Goal: Information Seeking & Learning: Check status

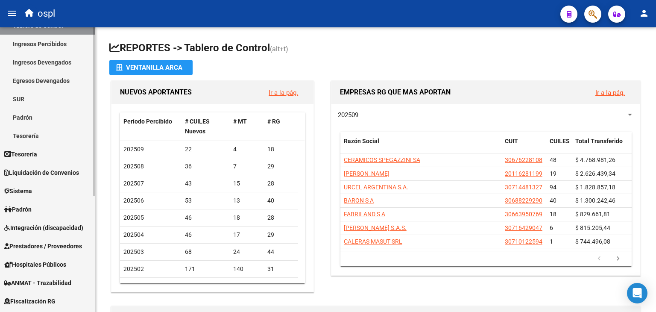
scroll to position [53, 0]
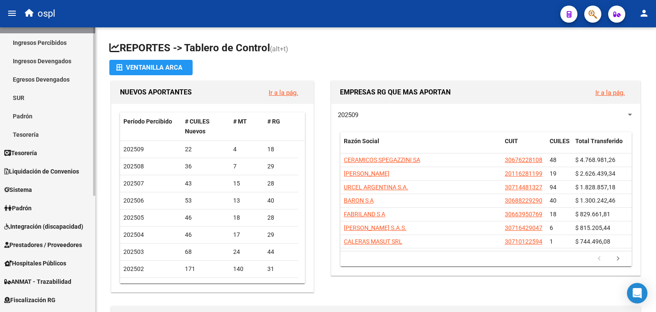
click at [53, 240] on span "Prestadores / Proveedores" at bounding box center [43, 244] width 78 height 9
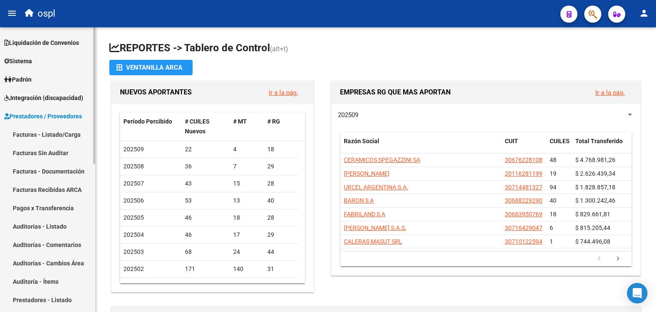
scroll to position [0, 0]
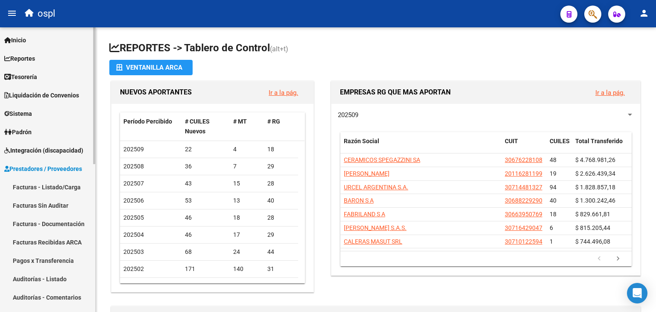
click at [34, 77] on span "Tesorería" at bounding box center [20, 76] width 33 height 9
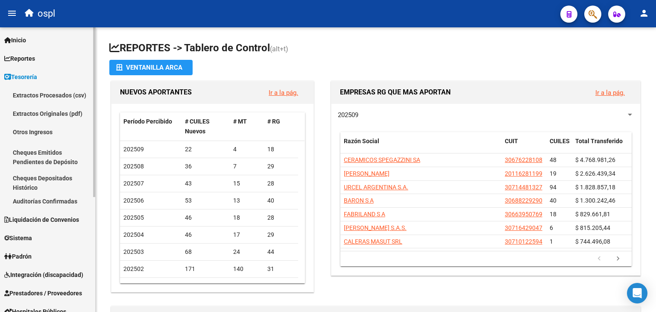
click at [48, 203] on link "Auditorías Confirmadas" at bounding box center [47, 201] width 95 height 18
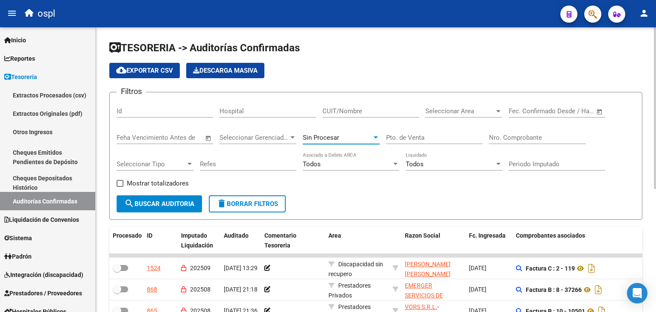
click at [319, 139] on span "Sin Procesar" at bounding box center [321, 138] width 36 height 8
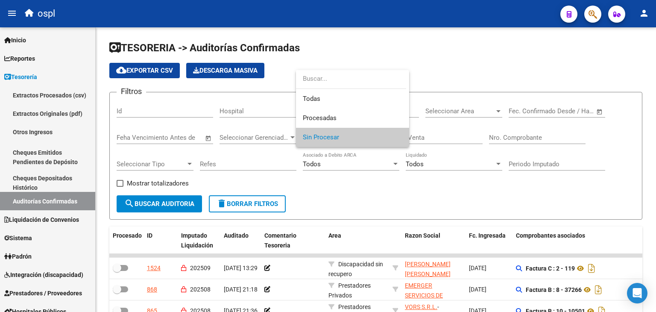
click at [349, 192] on div at bounding box center [328, 156] width 656 height 312
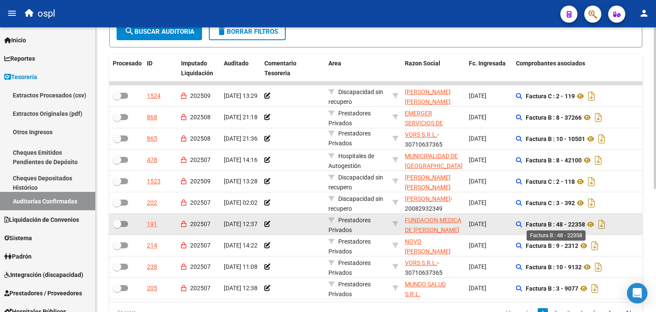
scroll to position [217, 0]
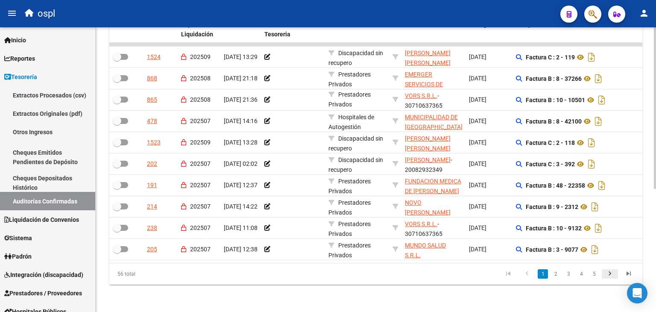
click at [610, 270] on icon "go to next page" at bounding box center [610, 275] width 11 height 10
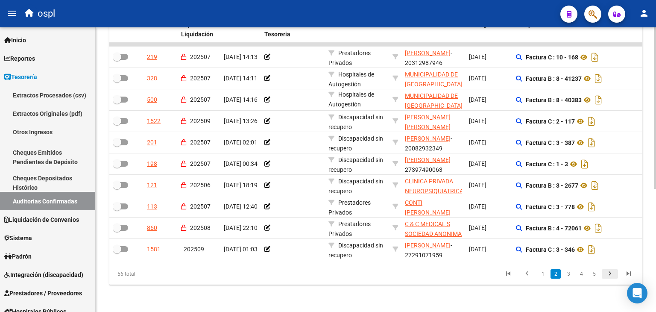
click at [613, 270] on icon "go to next page" at bounding box center [610, 275] width 11 height 10
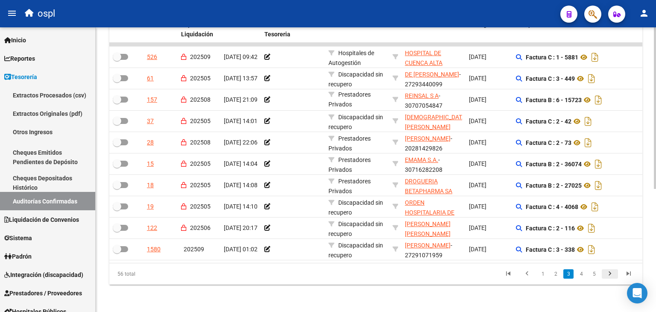
click at [613, 270] on icon "go to next page" at bounding box center [610, 275] width 11 height 10
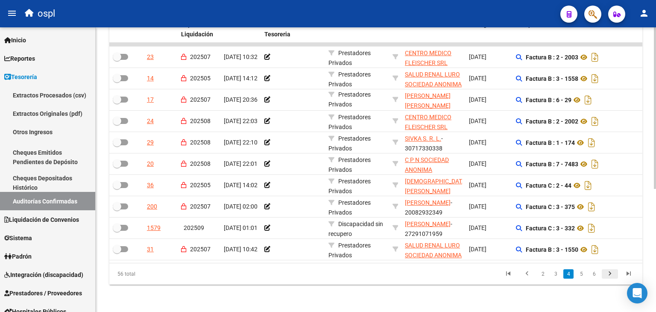
click at [613, 270] on icon "go to next page" at bounding box center [610, 275] width 11 height 10
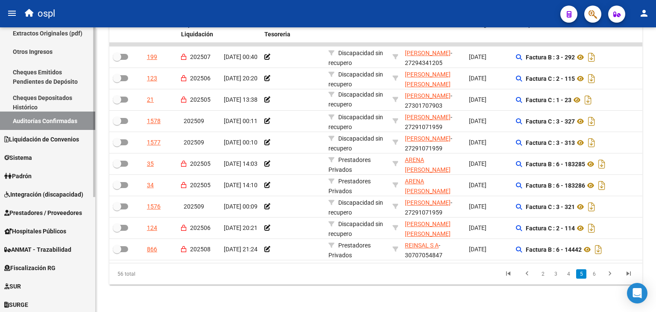
scroll to position [80, 0]
click at [33, 208] on span "Prestadores / Proveedores" at bounding box center [43, 212] width 78 height 9
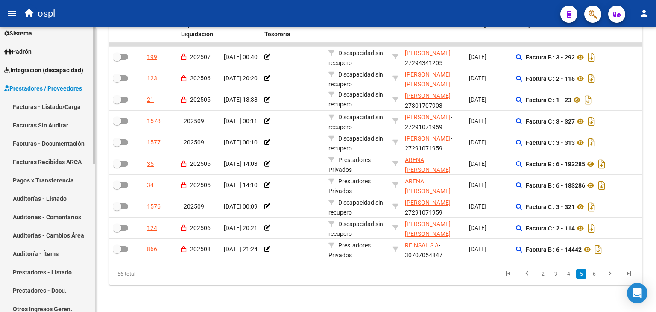
click at [65, 106] on link "Facturas - Listado/Carga" at bounding box center [47, 106] width 95 height 18
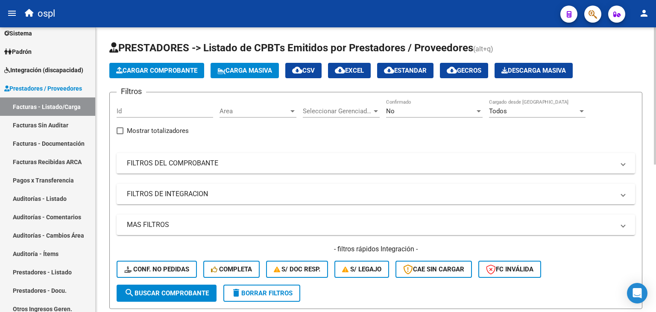
click at [417, 122] on div "No Confirmado" at bounding box center [434, 112] width 97 height 26
click at [426, 113] on div "No" at bounding box center [430, 111] width 89 height 8
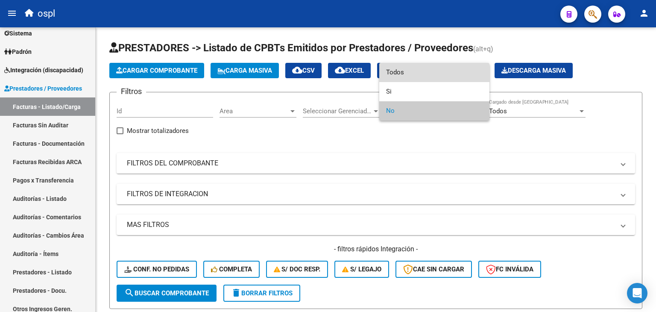
click at [412, 73] on span "Todos" at bounding box center [434, 72] width 97 height 19
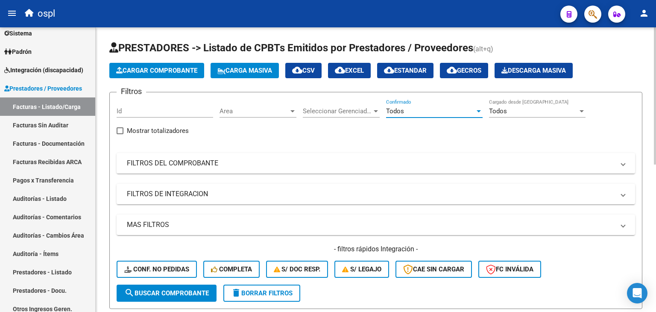
click at [321, 182] on div "Filtros Id Area Area Seleccionar Gerenciador Seleccionar Gerenciador Todos Conf…" at bounding box center [376, 191] width 519 height 185
click at [318, 191] on mat-panel-title "FILTROS DE INTEGRACION" at bounding box center [371, 193] width 488 height 9
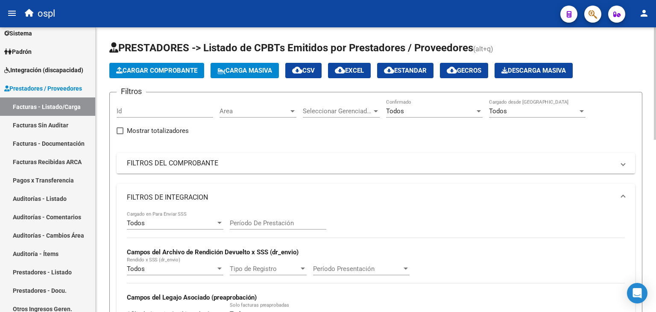
click at [318, 191] on mat-expansion-panel-header "FILTROS DE INTEGRACION" at bounding box center [376, 197] width 519 height 27
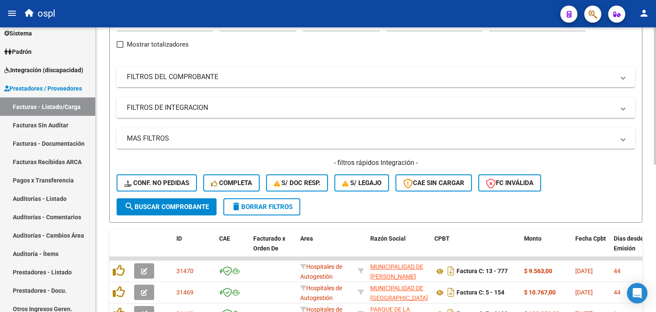
scroll to position [87, 0]
click at [176, 212] on button "search Buscar Comprobante" at bounding box center [167, 206] width 100 height 17
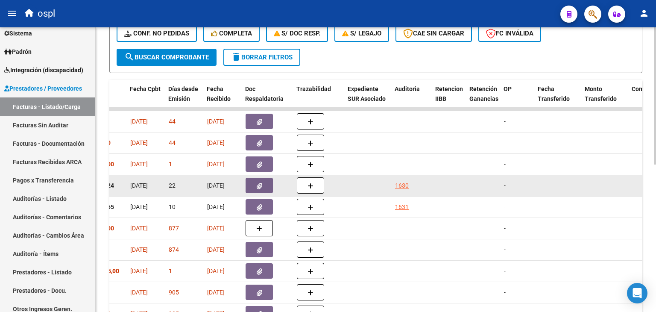
scroll to position [0, 446]
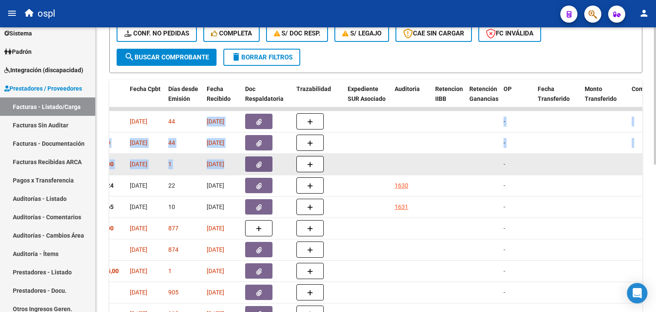
drag, startPoint x: 204, startPoint y: 118, endPoint x: 225, endPoint y: 161, distance: 48.0
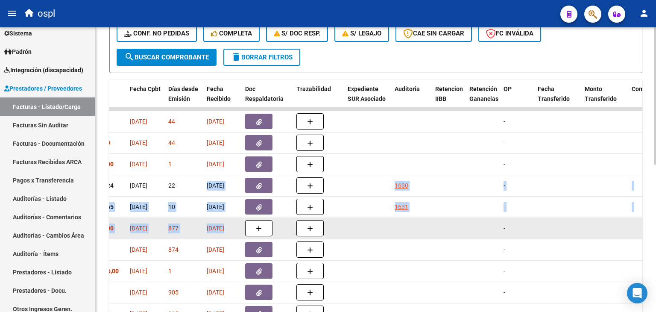
drag, startPoint x: 203, startPoint y: 188, endPoint x: 225, endPoint y: 224, distance: 42.1
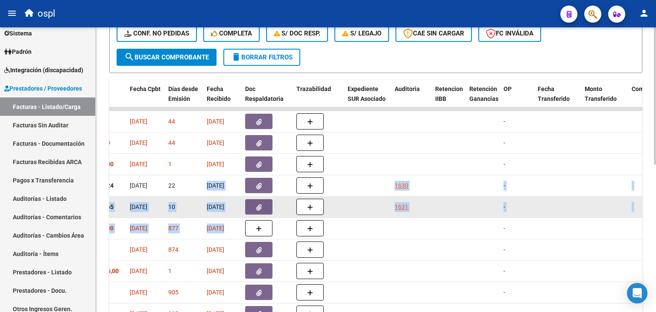
click at [355, 209] on div at bounding box center [368, 207] width 40 height 10
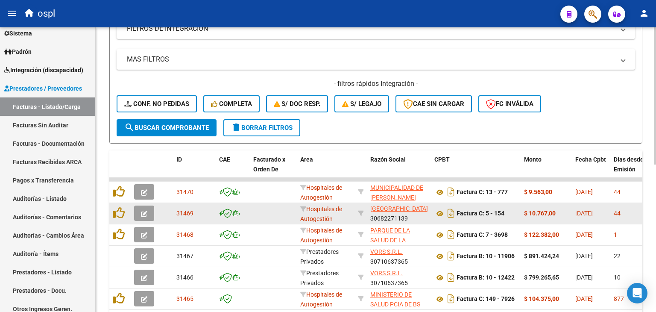
scroll to position [0, 0]
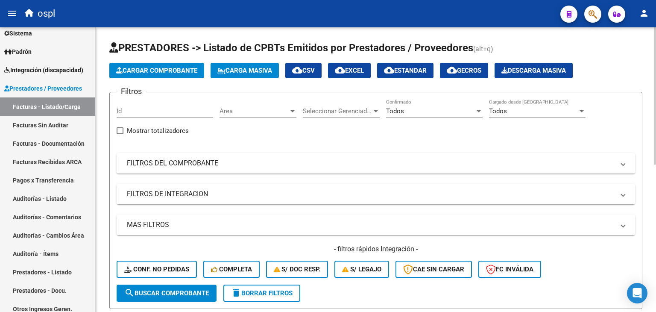
click at [316, 139] on div "Filtros Id Area Area Seleccionar Gerenciador Seleccionar Gerenciador Todos Conf…" at bounding box center [376, 191] width 519 height 185
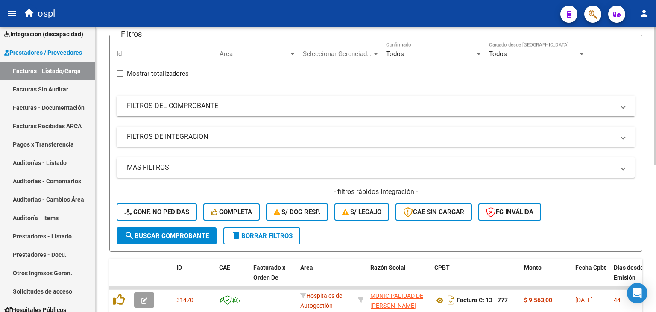
scroll to position [56, 0]
click at [337, 105] on mat-panel-title "FILTROS DEL COMPROBANTE" at bounding box center [371, 106] width 488 height 9
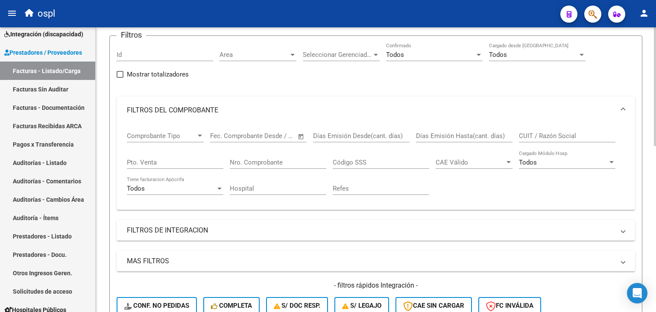
click at [185, 194] on div "Todos Tiene facturacion Apócrifa" at bounding box center [175, 185] width 97 height 18
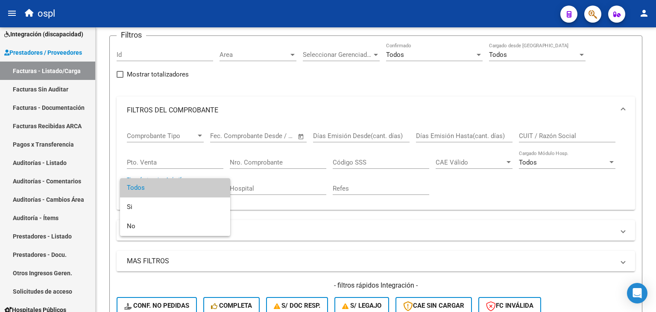
click at [303, 207] on div at bounding box center [328, 156] width 656 height 312
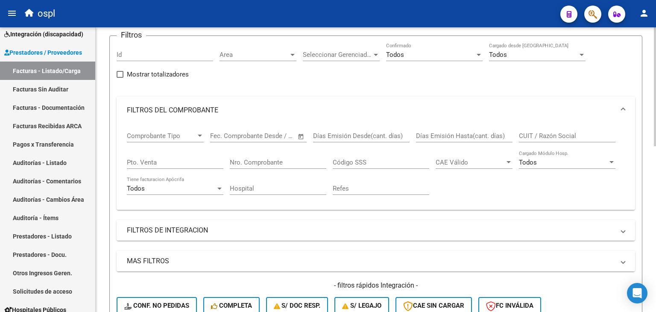
click at [274, 244] on div "Filtros Id Area Area Seleccionar Gerenciador Seleccionar Gerenciador Todos Conf…" at bounding box center [376, 182] width 519 height 278
click at [267, 258] on mat-panel-title "MAS FILTROS" at bounding box center [371, 260] width 488 height 9
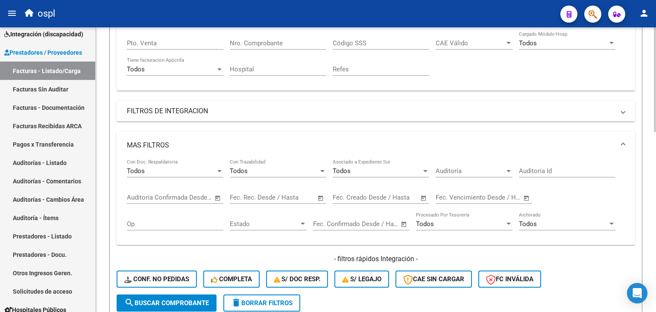
scroll to position [176, 0]
click at [472, 167] on span "Auditoría" at bounding box center [470, 171] width 69 height 8
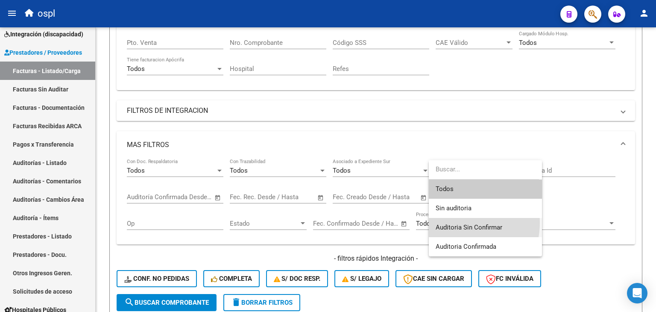
click at [455, 223] on span "Auditoria Sin Confirmar" at bounding box center [486, 227] width 100 height 19
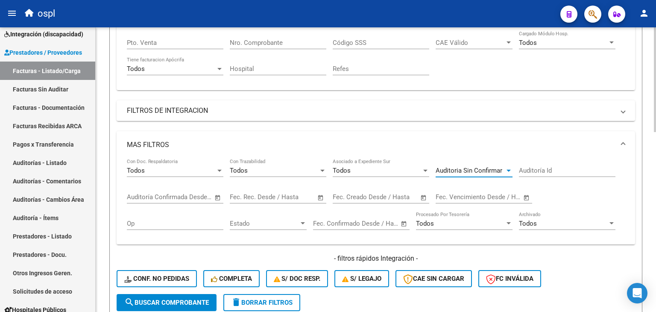
click at [180, 301] on span "search Buscar Comprobante" at bounding box center [166, 303] width 85 height 8
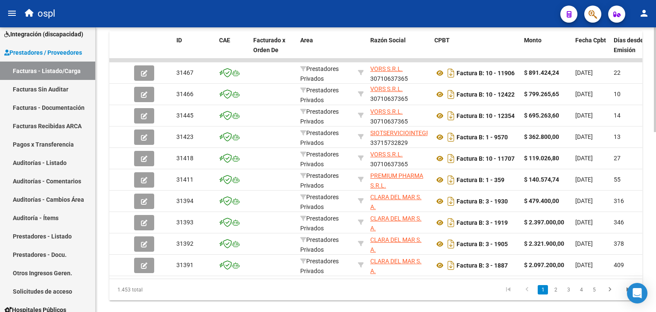
scroll to position [470, 0]
click at [611, 295] on icon "go to next page" at bounding box center [610, 290] width 11 height 10
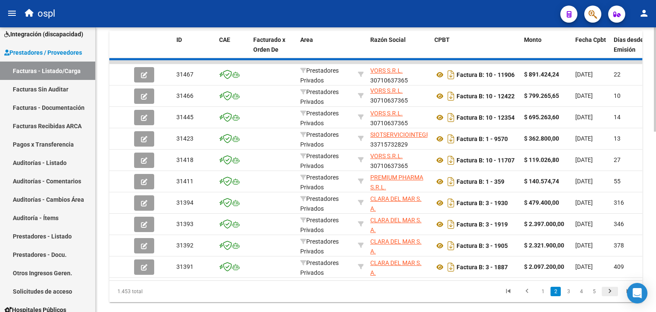
scroll to position [10, 0]
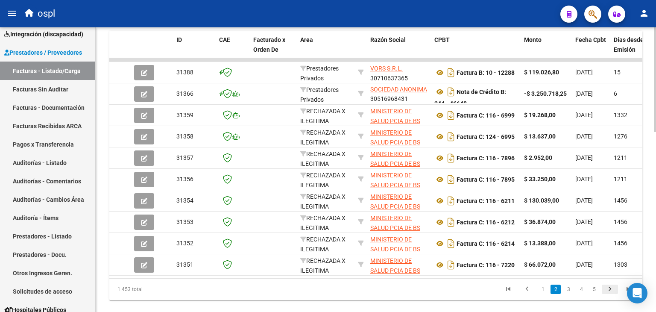
click at [611, 295] on icon "go to next page" at bounding box center [610, 290] width 11 height 10
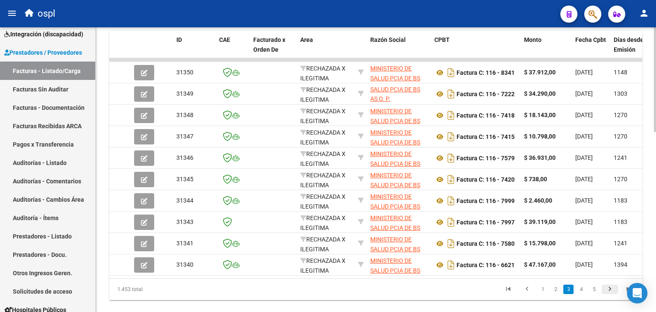
click at [611, 295] on icon "go to next page" at bounding box center [610, 290] width 11 height 10
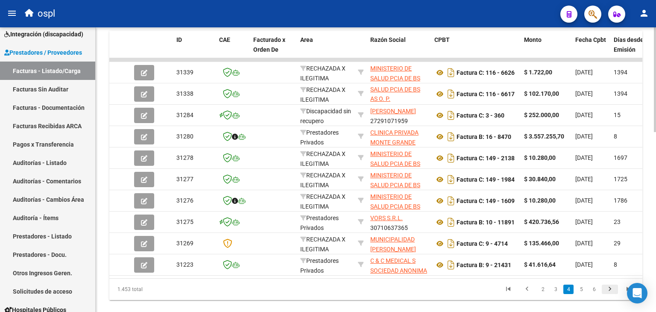
click at [610, 293] on icon "go to next page" at bounding box center [610, 290] width 11 height 10
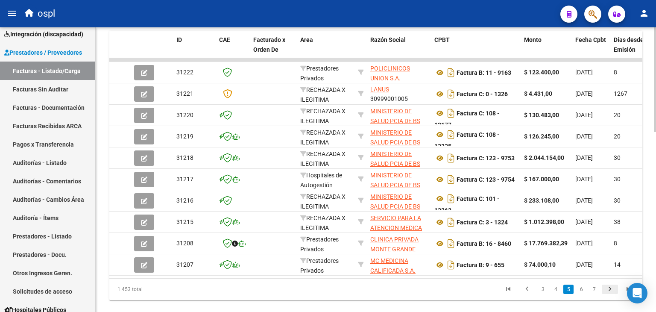
click at [610, 293] on icon "go to next page" at bounding box center [610, 290] width 11 height 10
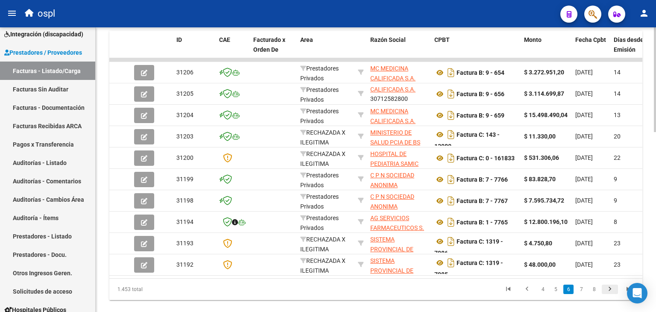
click at [610, 293] on icon "go to next page" at bounding box center [610, 290] width 11 height 10
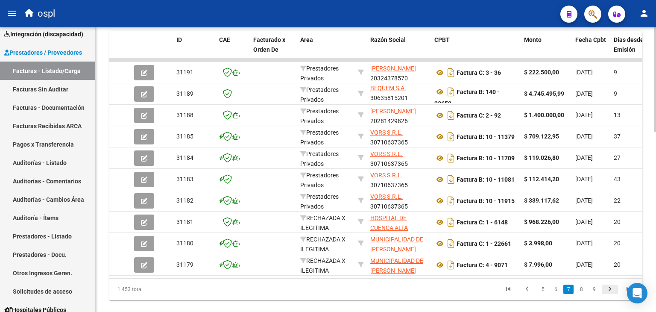
scroll to position [1, 0]
click at [610, 293] on icon "go to next page" at bounding box center [610, 290] width 11 height 10
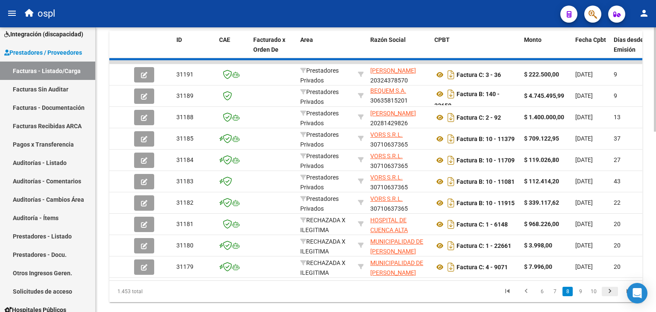
scroll to position [10, 0]
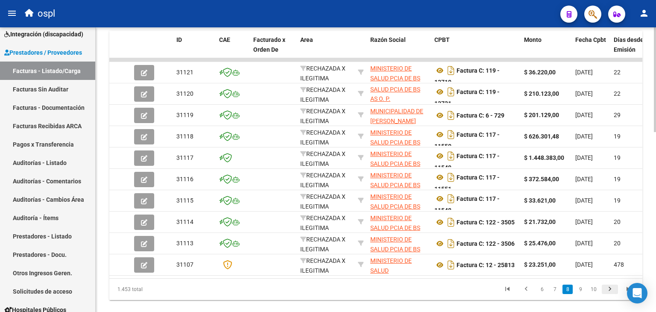
click at [610, 293] on icon "go to next page" at bounding box center [610, 290] width 11 height 10
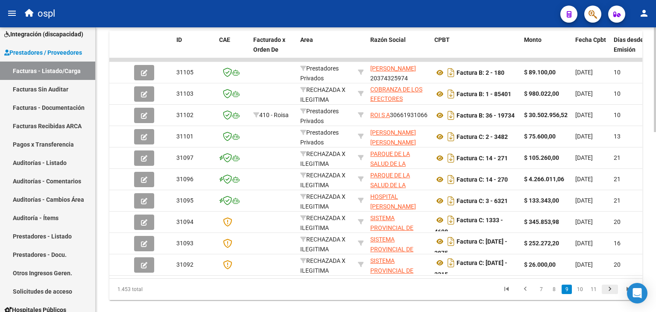
click at [610, 293] on icon "go to next page" at bounding box center [610, 290] width 11 height 10
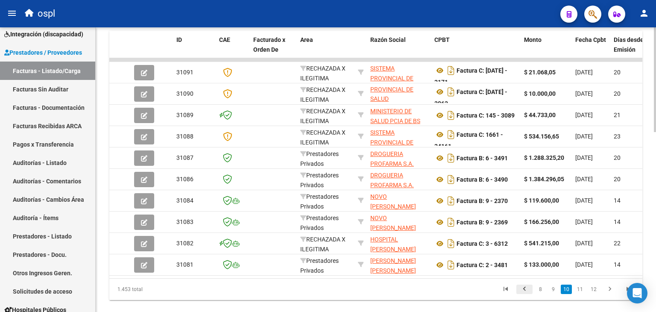
click at [528, 290] on icon "go to previous page" at bounding box center [524, 290] width 11 height 10
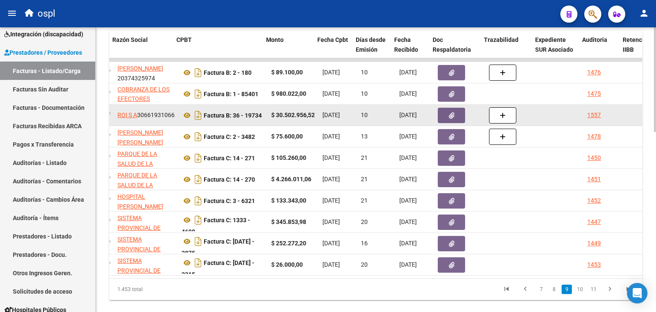
scroll to position [0, 258]
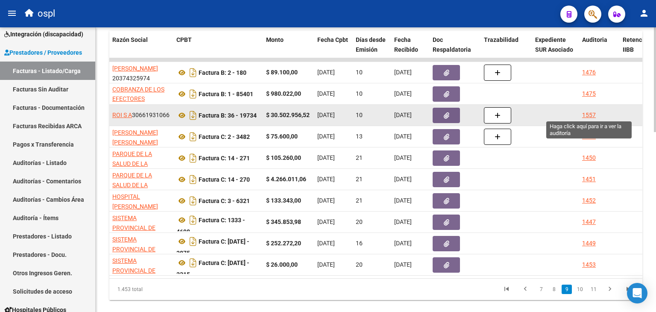
click at [587, 110] on div "1557" at bounding box center [589, 115] width 14 height 10
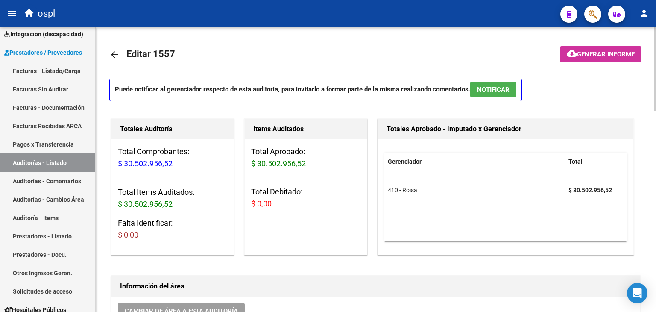
click at [111, 53] on mat-icon "arrow_back" at bounding box center [114, 55] width 10 height 10
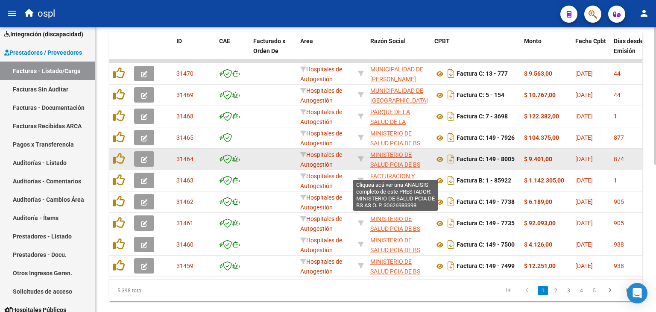
scroll to position [21, 0]
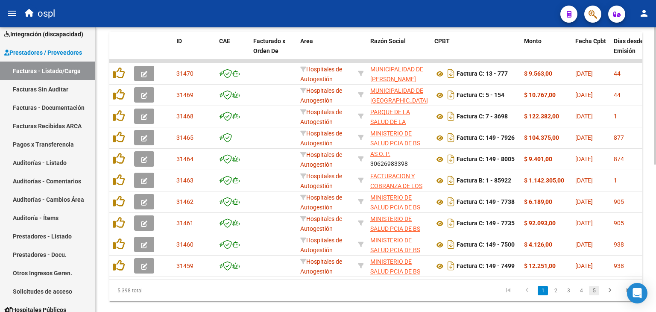
click at [589, 293] on link "5" at bounding box center [594, 290] width 10 height 9
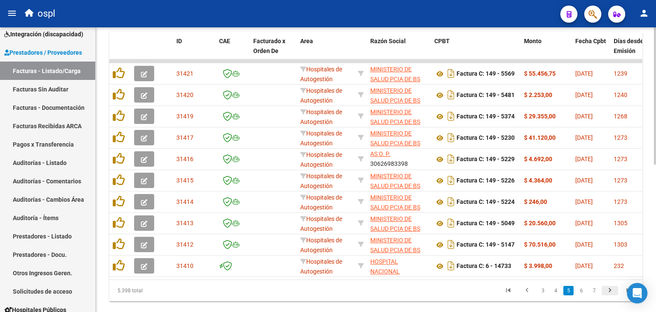
click at [612, 296] on icon "go to next page" at bounding box center [610, 291] width 11 height 10
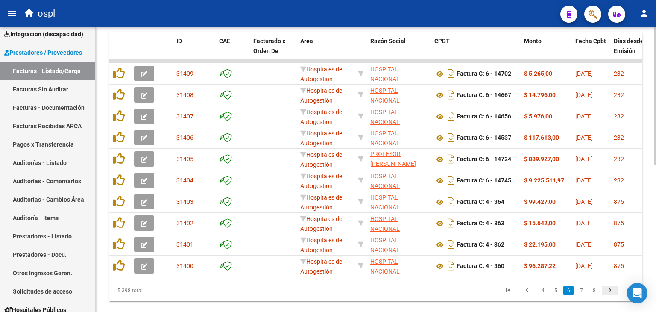
click at [612, 296] on icon "go to next page" at bounding box center [610, 291] width 11 height 10
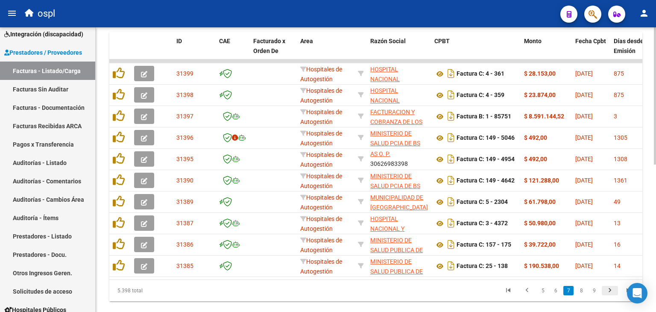
click at [612, 296] on icon "go to next page" at bounding box center [610, 291] width 11 height 10
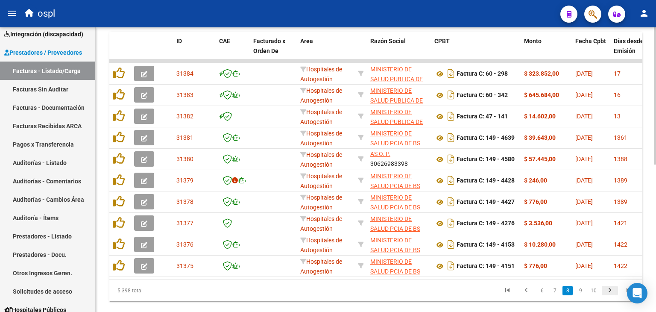
click at [612, 296] on icon "go to next page" at bounding box center [610, 291] width 11 height 10
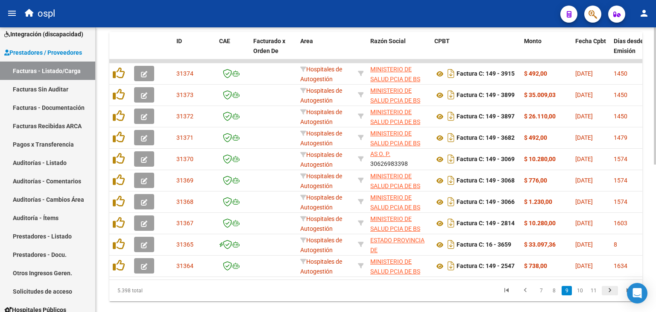
click at [612, 296] on icon "go to next page" at bounding box center [610, 291] width 11 height 10
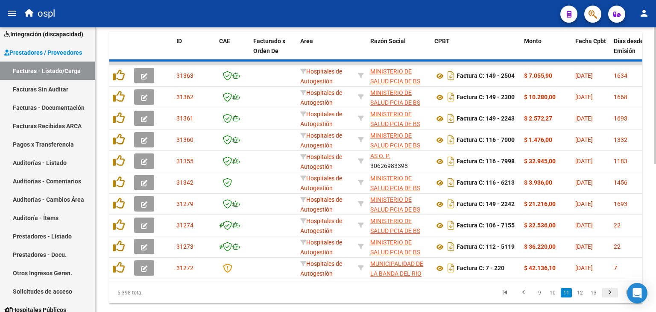
scroll to position [11, 0]
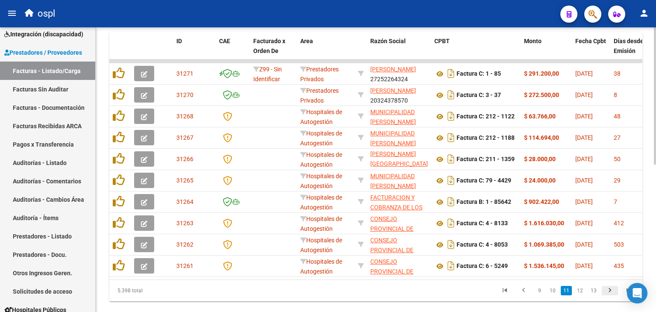
click at [612, 296] on icon "go to next page" at bounding box center [610, 291] width 11 height 10
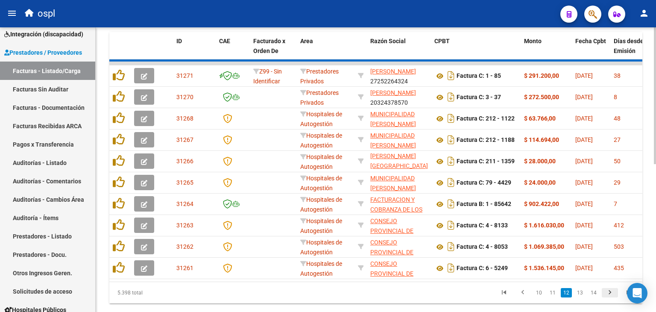
scroll to position [21, 0]
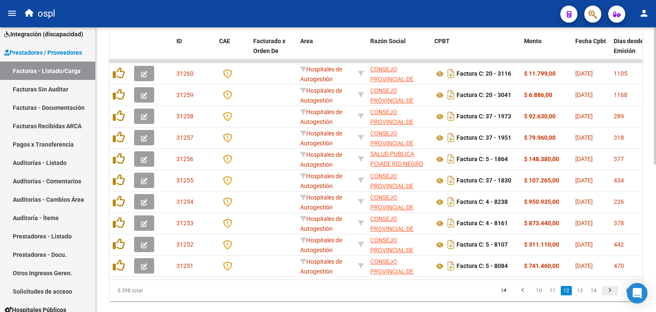
click at [612, 296] on icon "go to next page" at bounding box center [610, 291] width 11 height 10
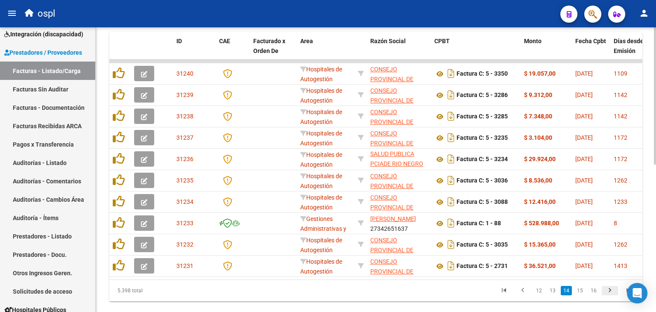
click at [612, 296] on icon "go to next page" at bounding box center [610, 291] width 11 height 10
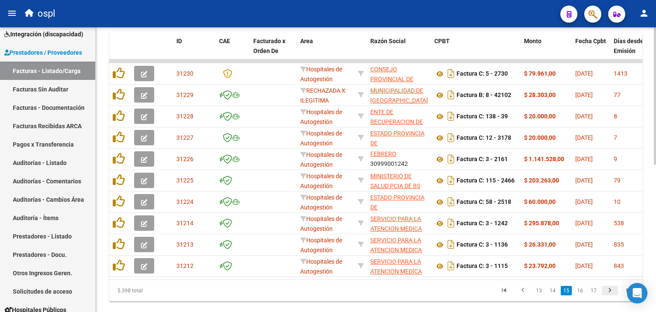
click at [612, 296] on icon "go to next page" at bounding box center [610, 291] width 11 height 10
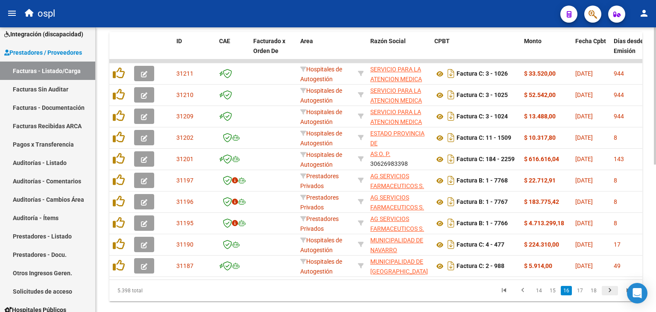
click at [612, 296] on icon "go to next page" at bounding box center [610, 291] width 11 height 10
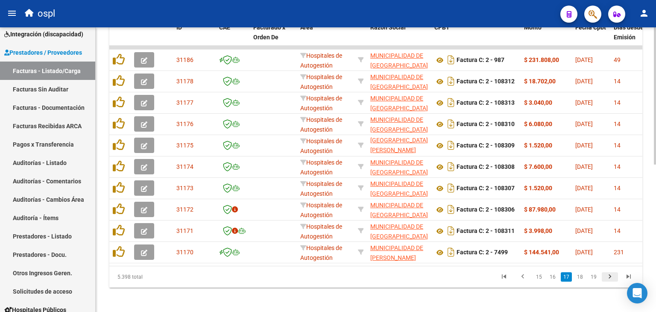
scroll to position [297, 0]
